Goal: Transaction & Acquisition: Purchase product/service

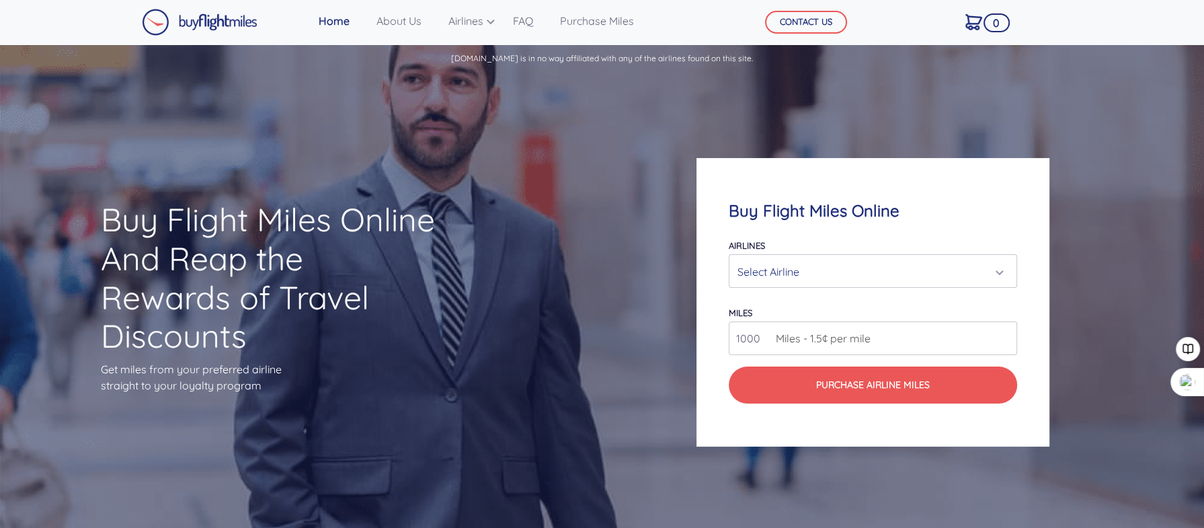
click at [774, 269] on div "Select Airline" at bounding box center [868, 272] width 262 height 26
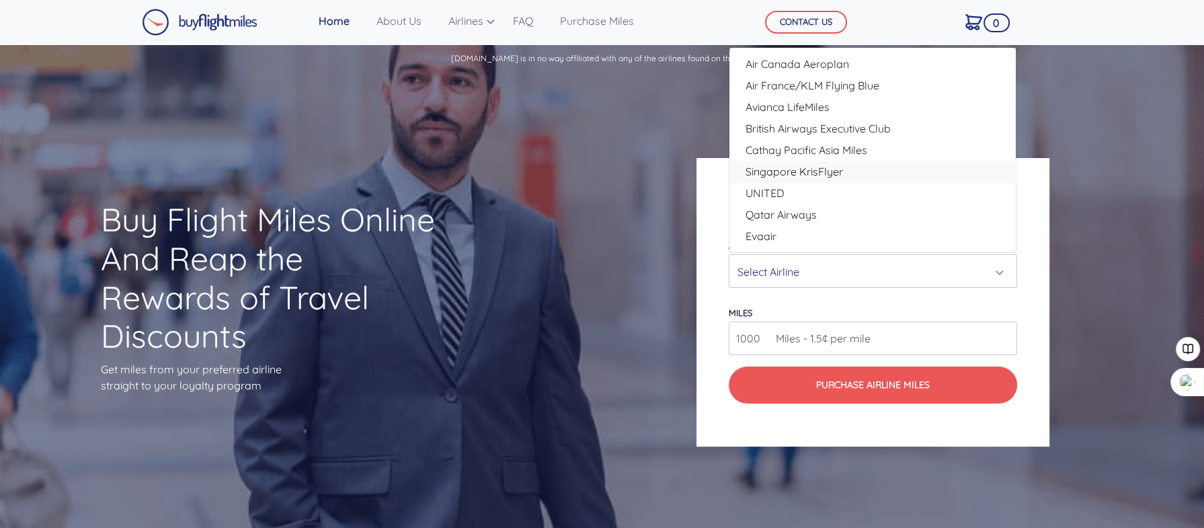
click at [787, 171] on span "Singapore KrisFlyer" at bounding box center [793, 171] width 97 height 16
select select "Singapore KrisFlyer"
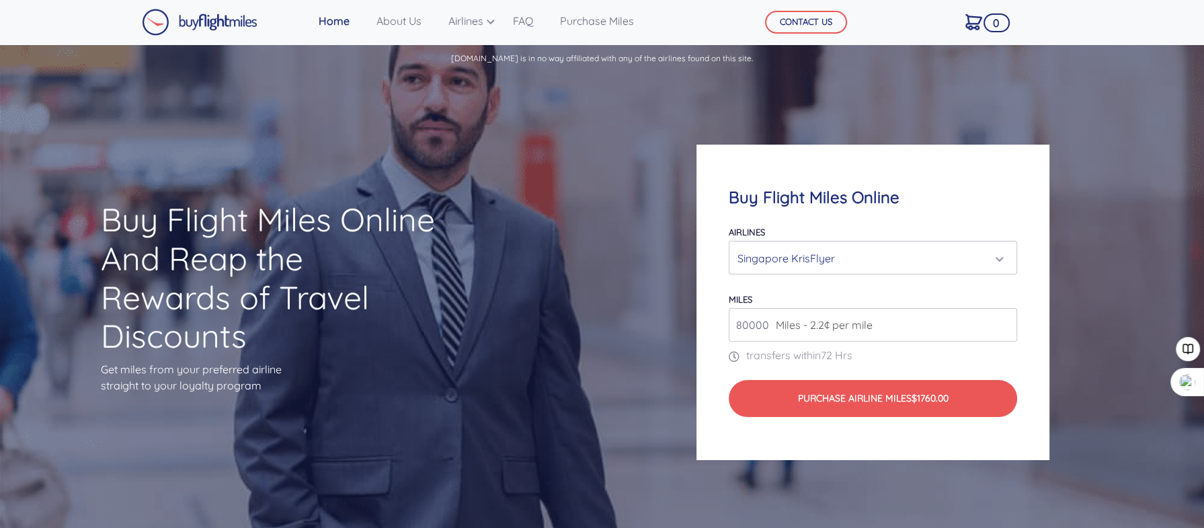
click at [1001, 326] on input "80000" at bounding box center [873, 325] width 288 height 34
click at [1001, 324] on input "80000" at bounding box center [873, 325] width 288 height 34
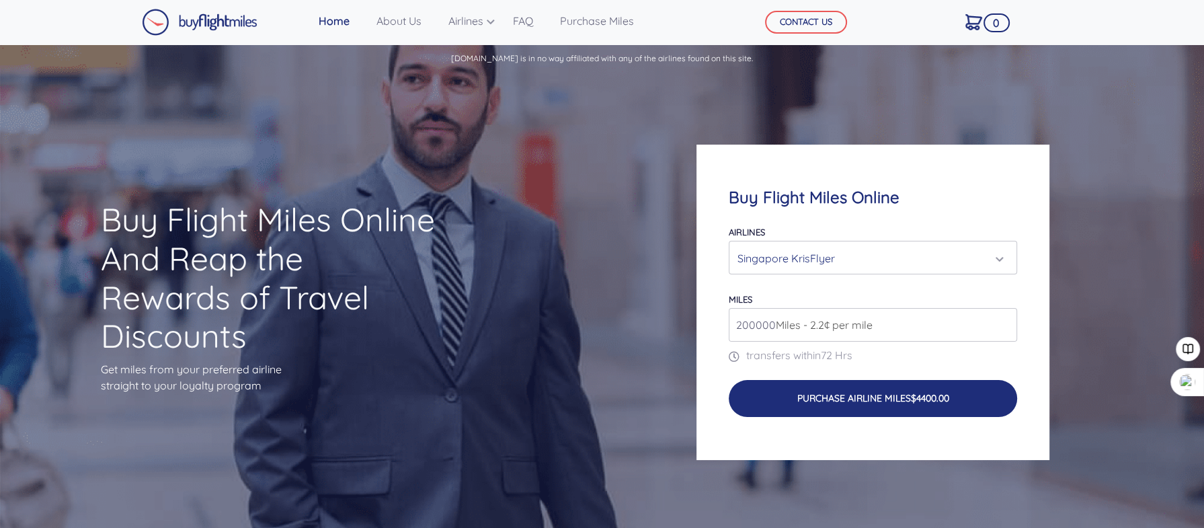
type input "200000"
click at [955, 399] on button "Purchase Airline Miles $4400.00" at bounding box center [873, 398] width 288 height 37
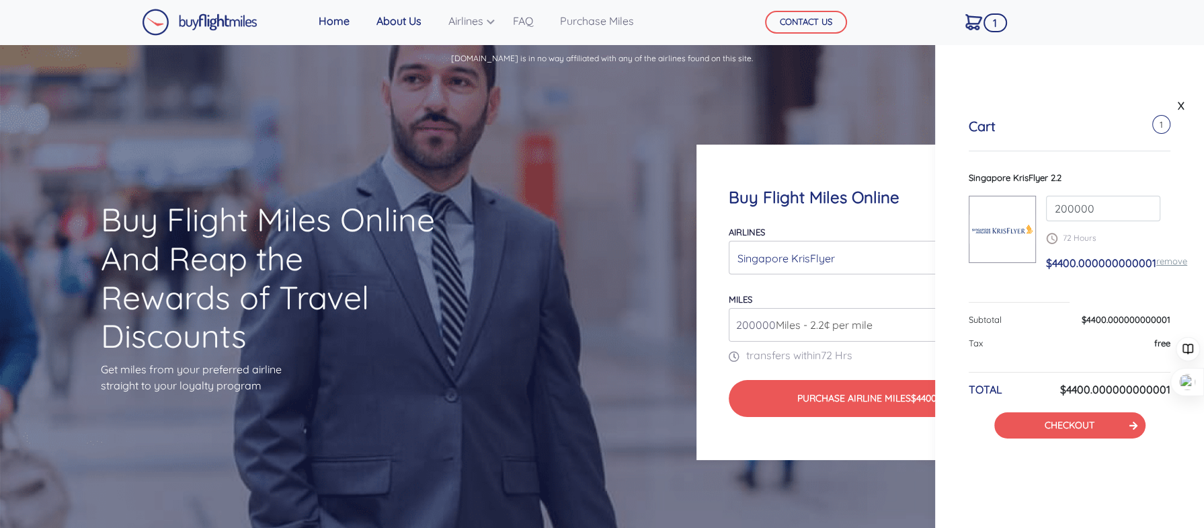
click at [401, 27] on link "About Us" at bounding box center [399, 20] width 56 height 27
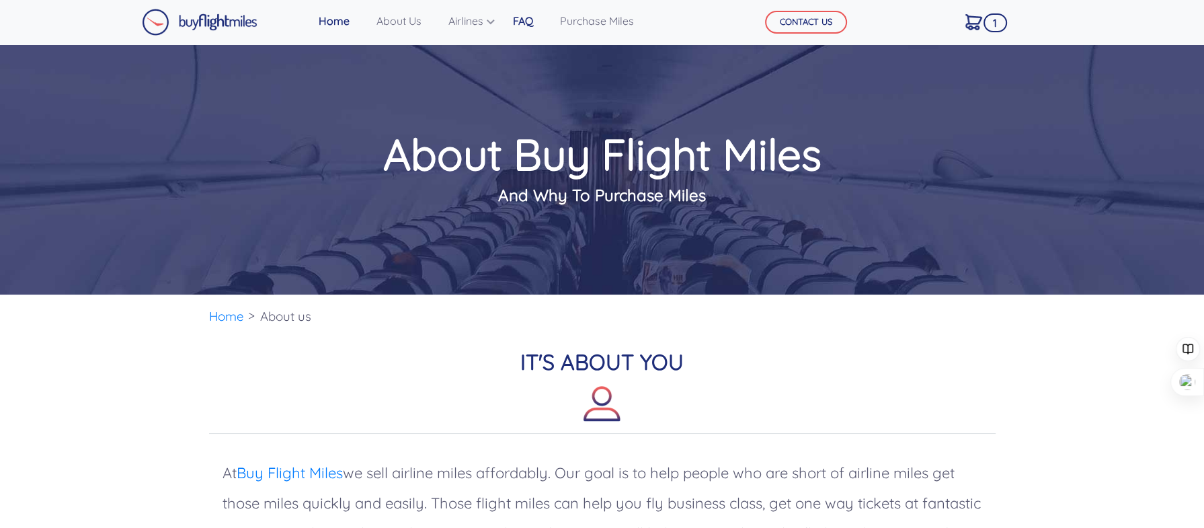
click at [522, 22] on link "FAQ" at bounding box center [522, 20] width 31 height 27
